Goal: Task Accomplishment & Management: Use online tool/utility

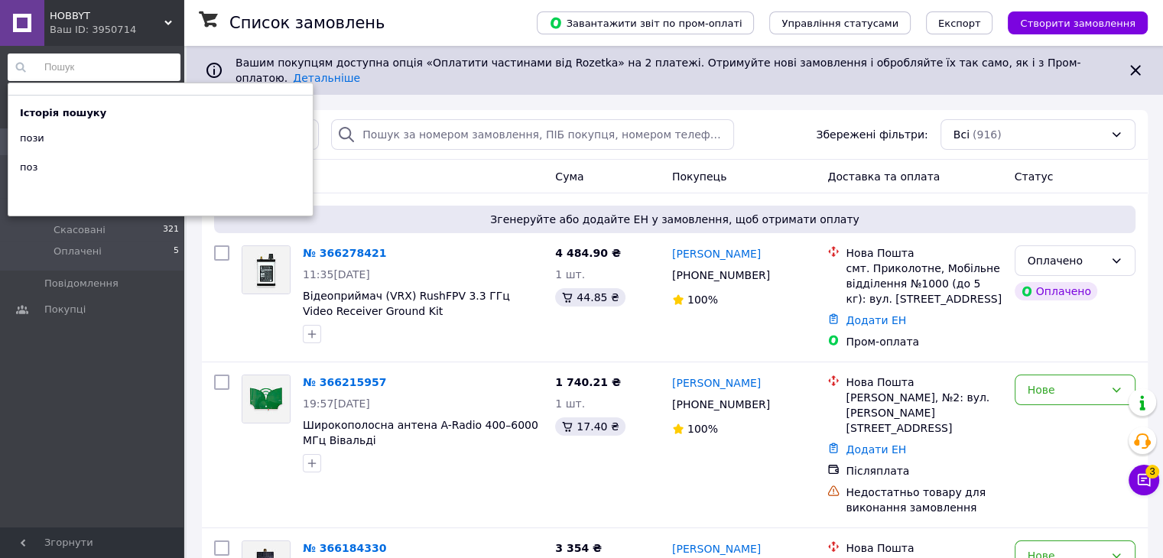
click at [116, 71] on input at bounding box center [94, 68] width 173 height 28
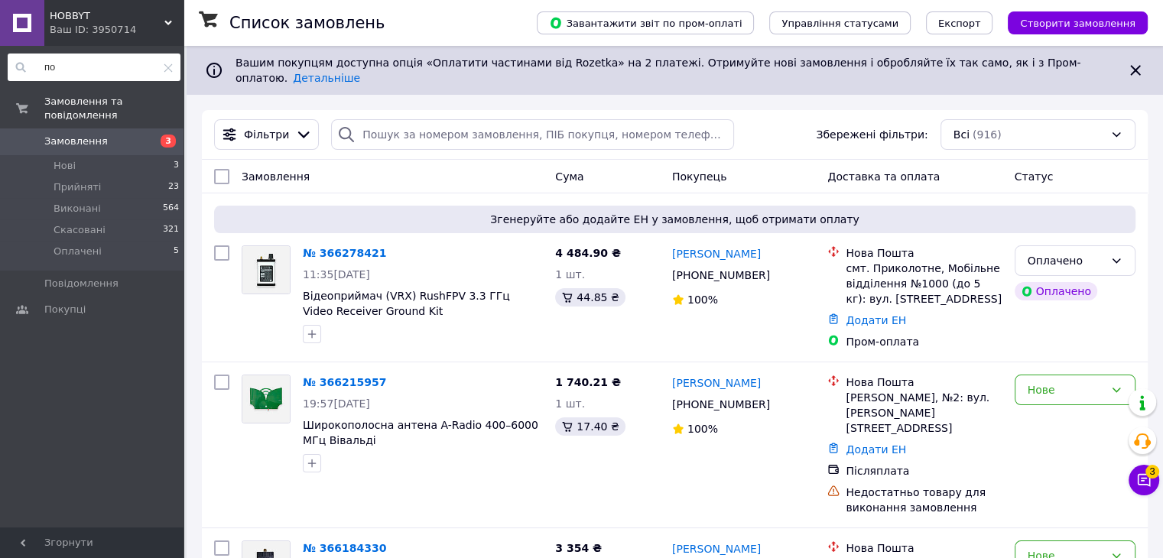
click at [99, 67] on input "по" at bounding box center [94, 68] width 173 height 28
click at [63, 70] on input "по" at bounding box center [94, 68] width 173 height 28
type input "п"
type input "по"
